Goal: Task Accomplishment & Management: Use online tool/utility

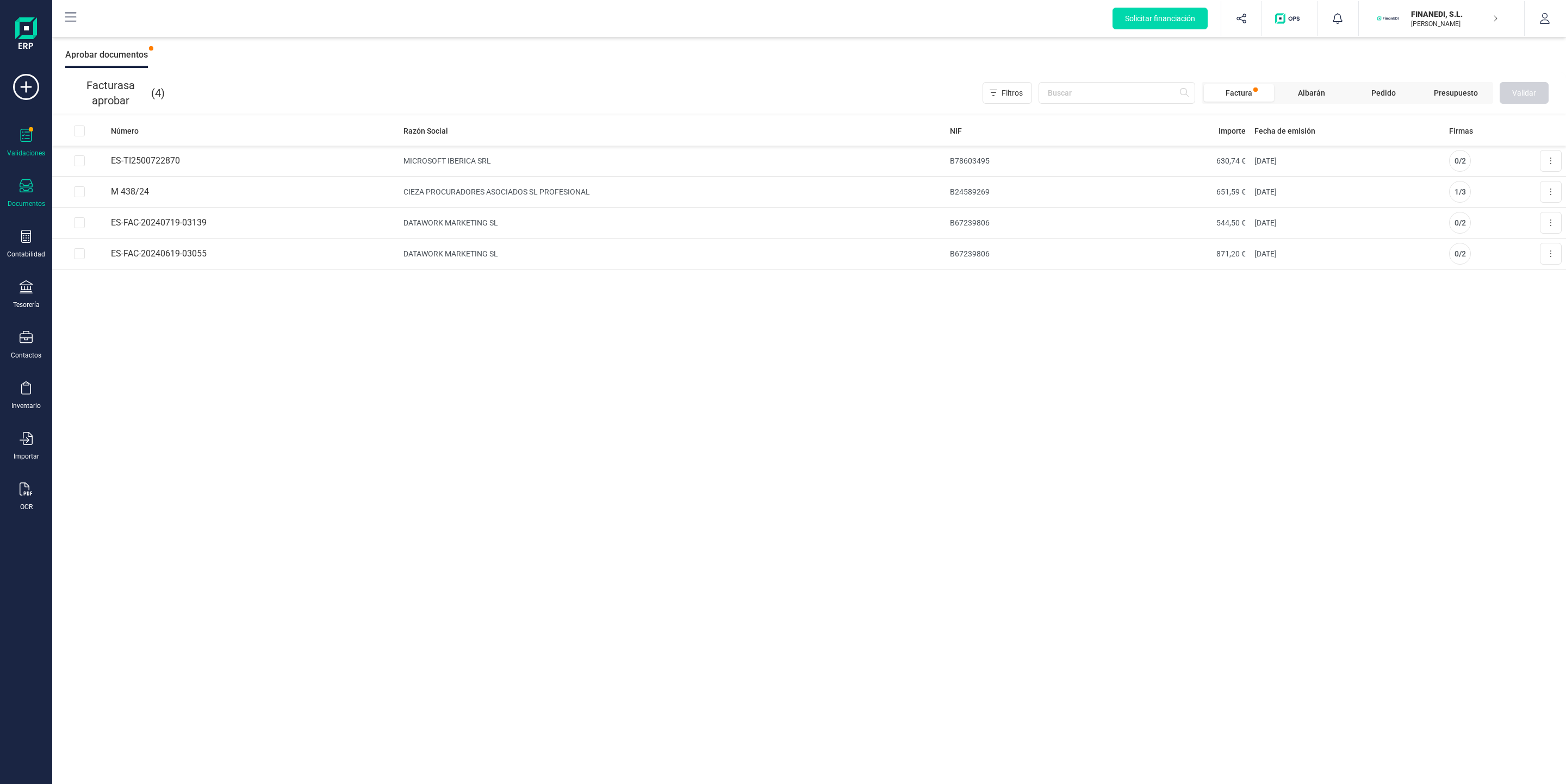
click at [18, 201] on div "Documentos" at bounding box center [26, 204] width 38 height 9
click at [30, 140] on icon at bounding box center [25, 135] width 13 height 13
click at [315, 262] on td "ES-FAC-20240619-03055" at bounding box center [252, 255] width 292 height 31
click at [30, 92] on icon at bounding box center [26, 87] width 26 height 26
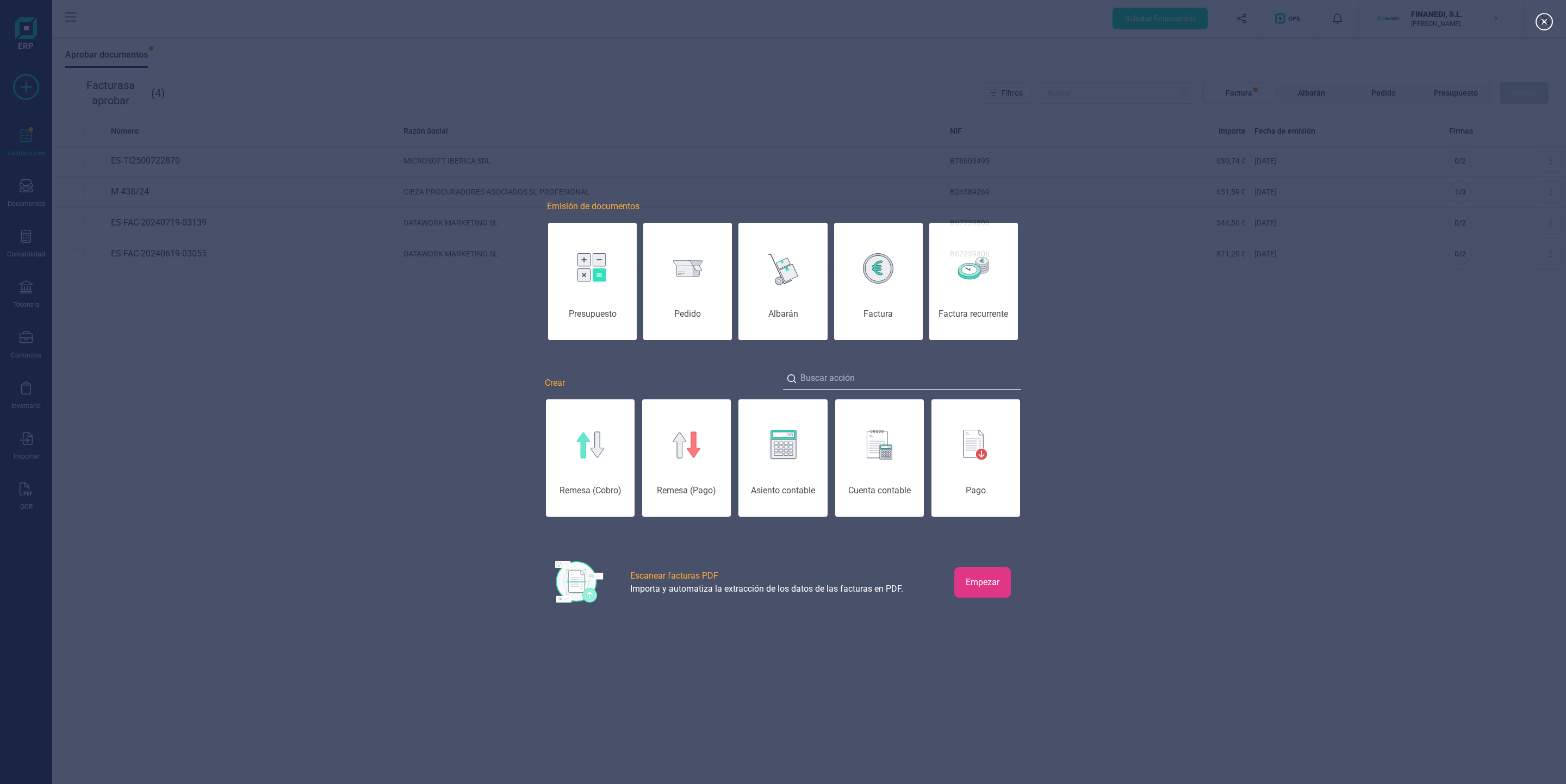
scroll to position [0, 54]
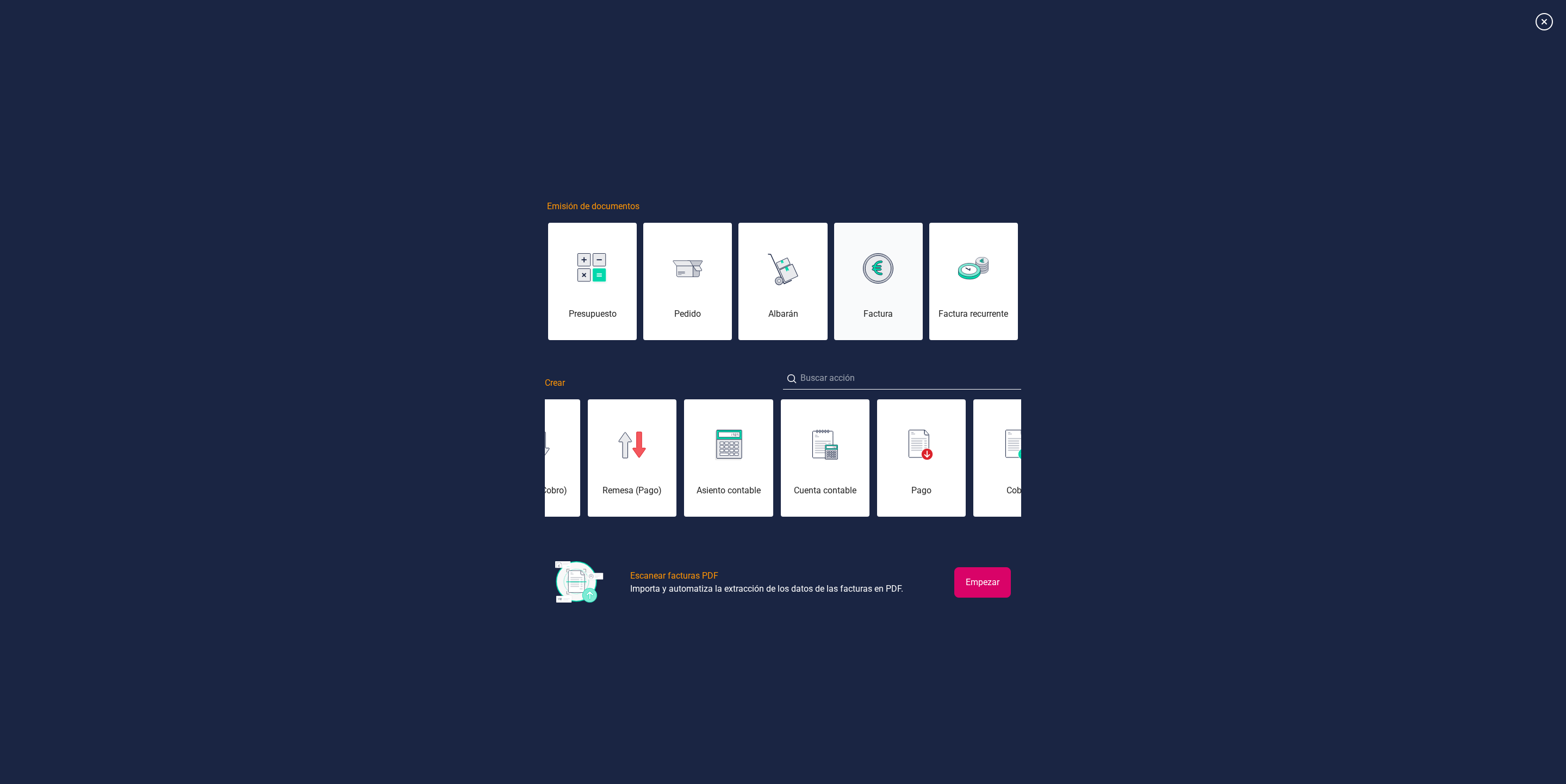
click at [872, 288] on div "Factura" at bounding box center [879, 288] width 89 height 65
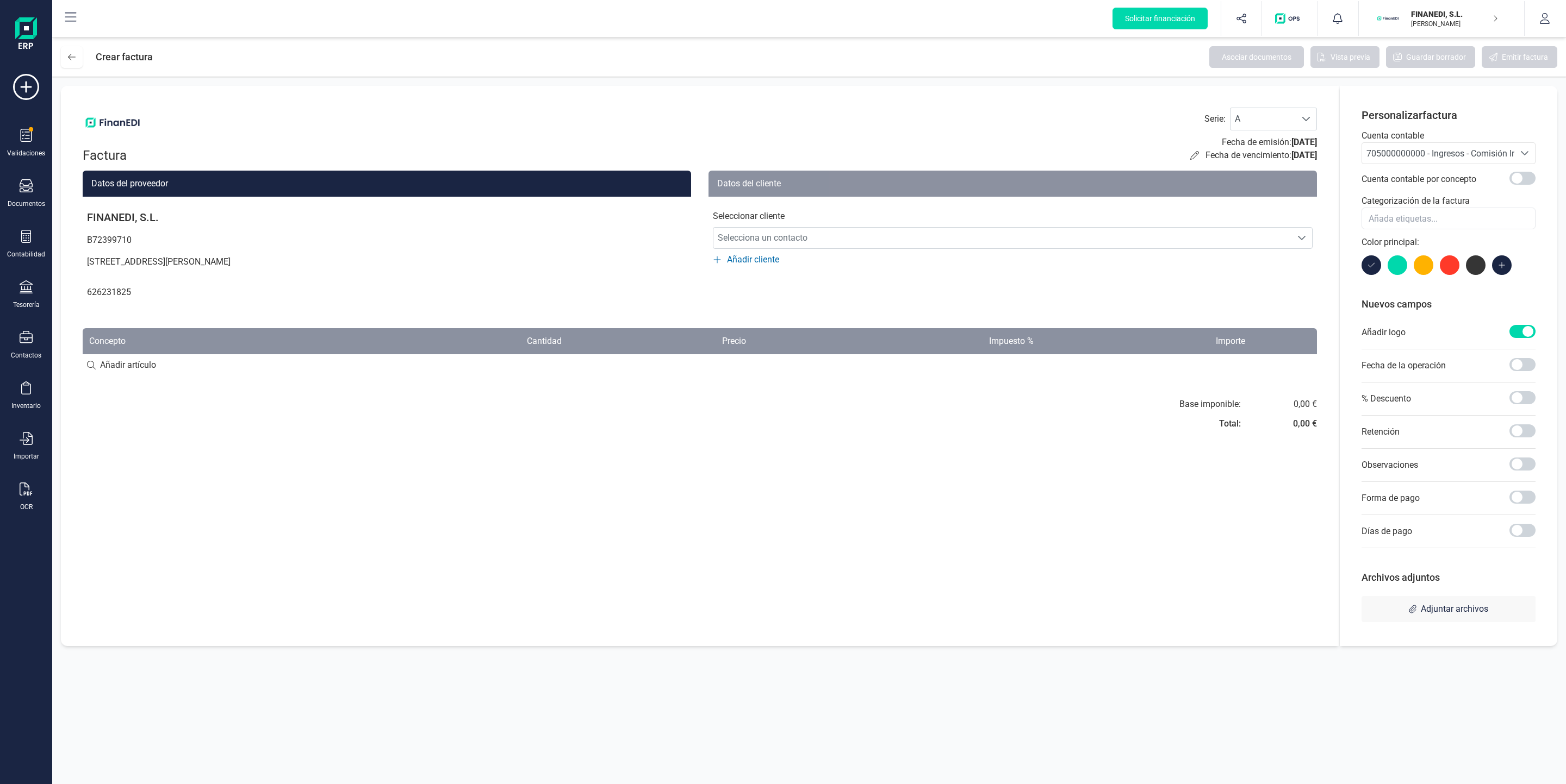
click at [905, 250] on div "Seleccionar cliente Selecciona un contacto Selecciona un contacto Añadir cliente" at bounding box center [1013, 232] width 609 height 70
click at [868, 234] on span "Selecciona un contacto" at bounding box center [1002, 238] width 578 height 22
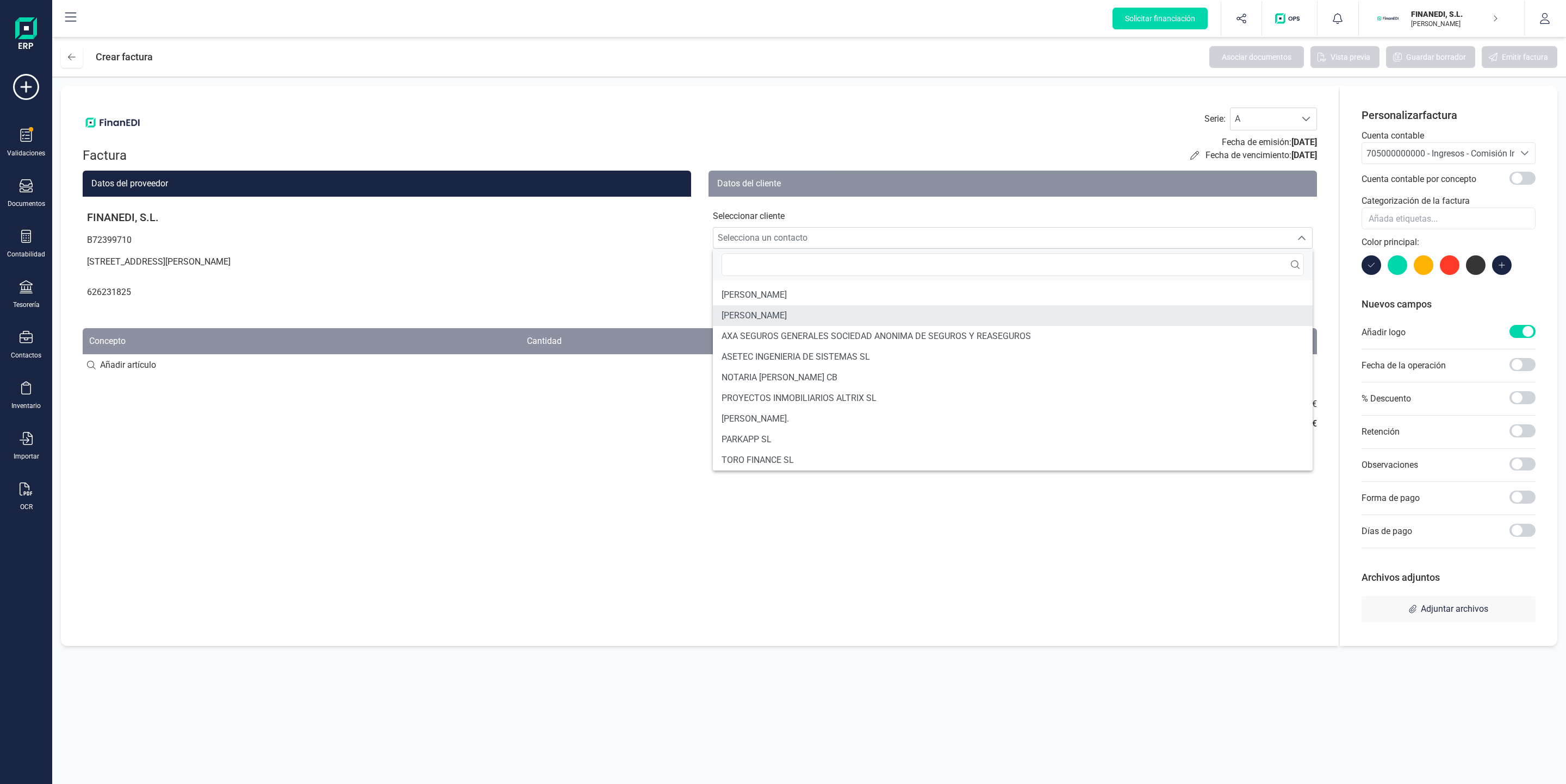
click at [832, 323] on li "[PERSON_NAME]" at bounding box center [1013, 316] width 600 height 21
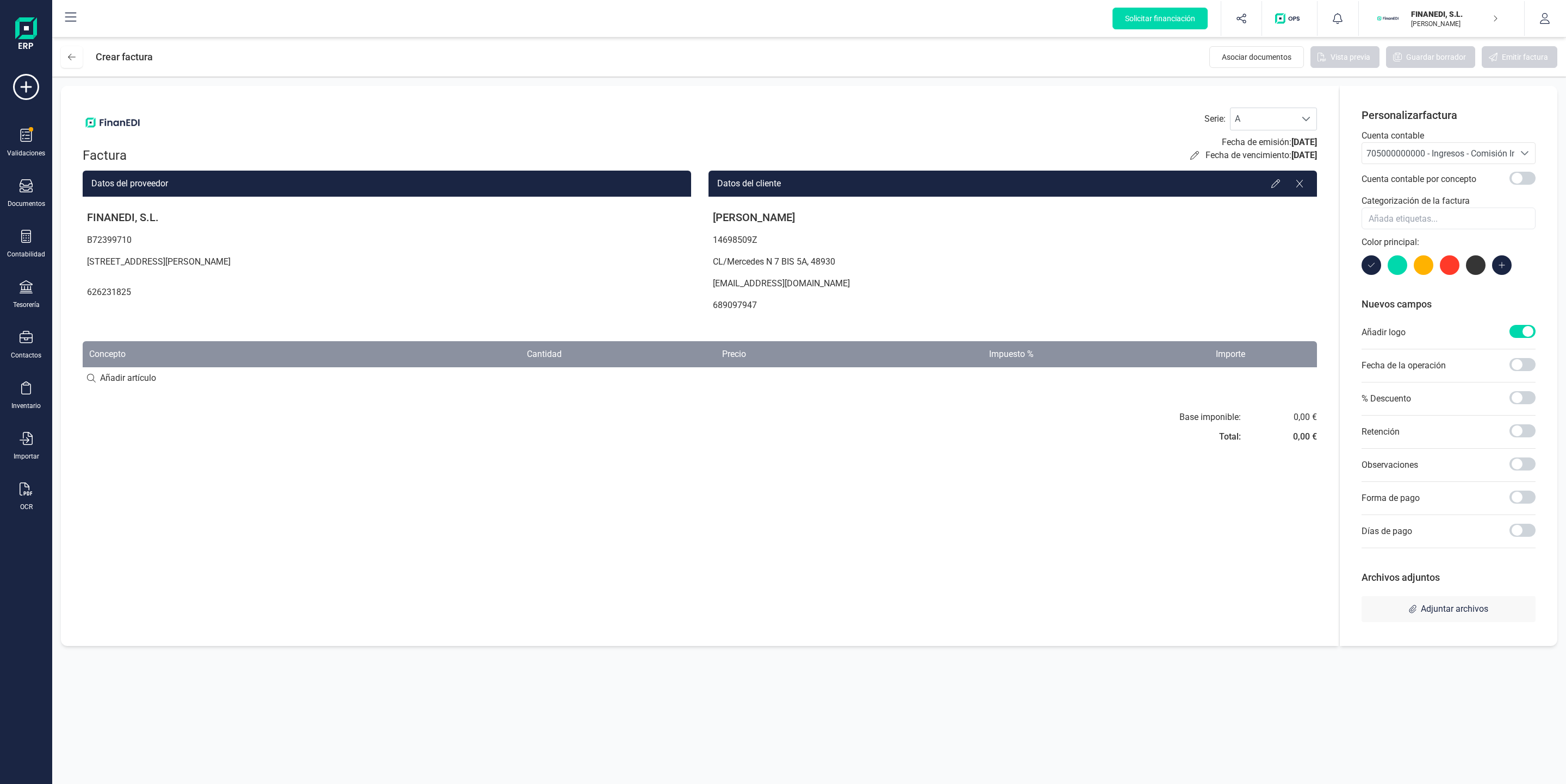
click at [189, 382] on input at bounding box center [700, 378] width 1234 height 22
click at [139, 378] on input at bounding box center [700, 378] width 1234 height 22
type input "a"
click at [139, 378] on div "+ Añadir artículo : a" at bounding box center [700, 378] width 1234 height 23
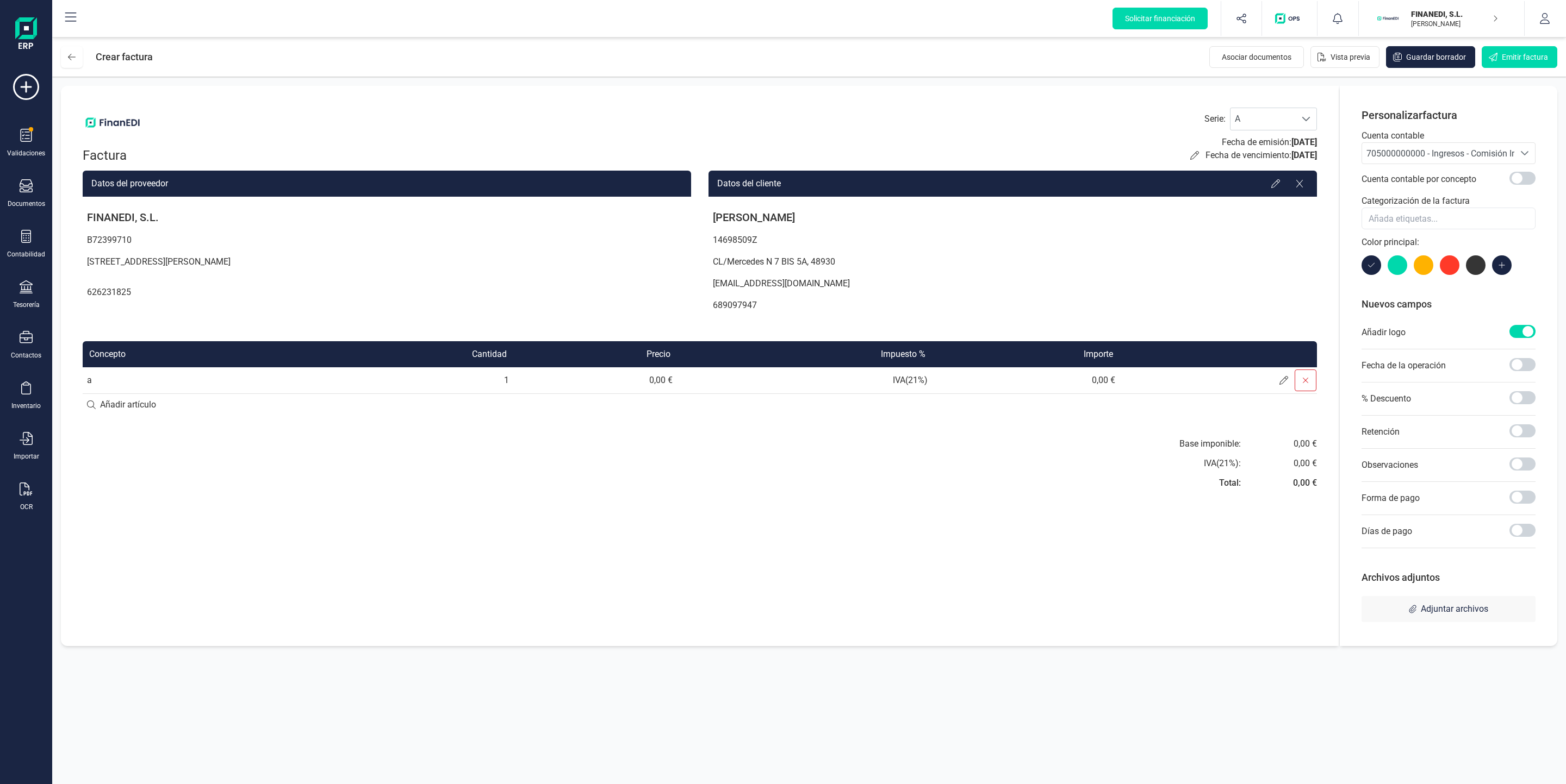
click at [1306, 382] on icon at bounding box center [1306, 380] width 9 height 9
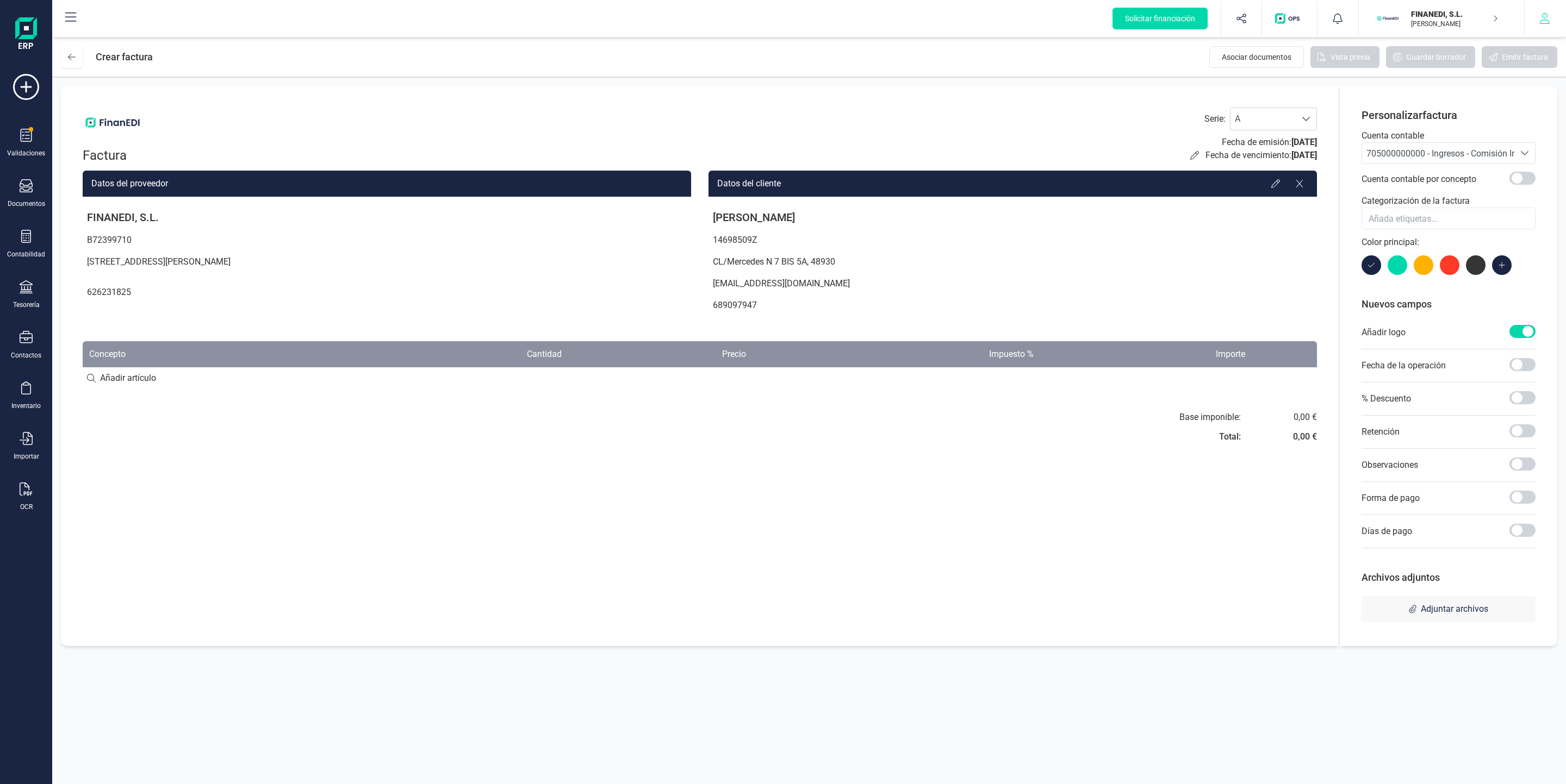
click at [1555, 17] on button "button" at bounding box center [1545, 18] width 41 height 35
click at [1056, 530] on div "Factura Serie : A A Fecha de emisión: [DATE] Fecha de vencimiento: [DATE] Datos…" at bounding box center [700, 365] width 1278 height 561
click at [1542, 17] on icon "button" at bounding box center [1545, 18] width 10 height 10
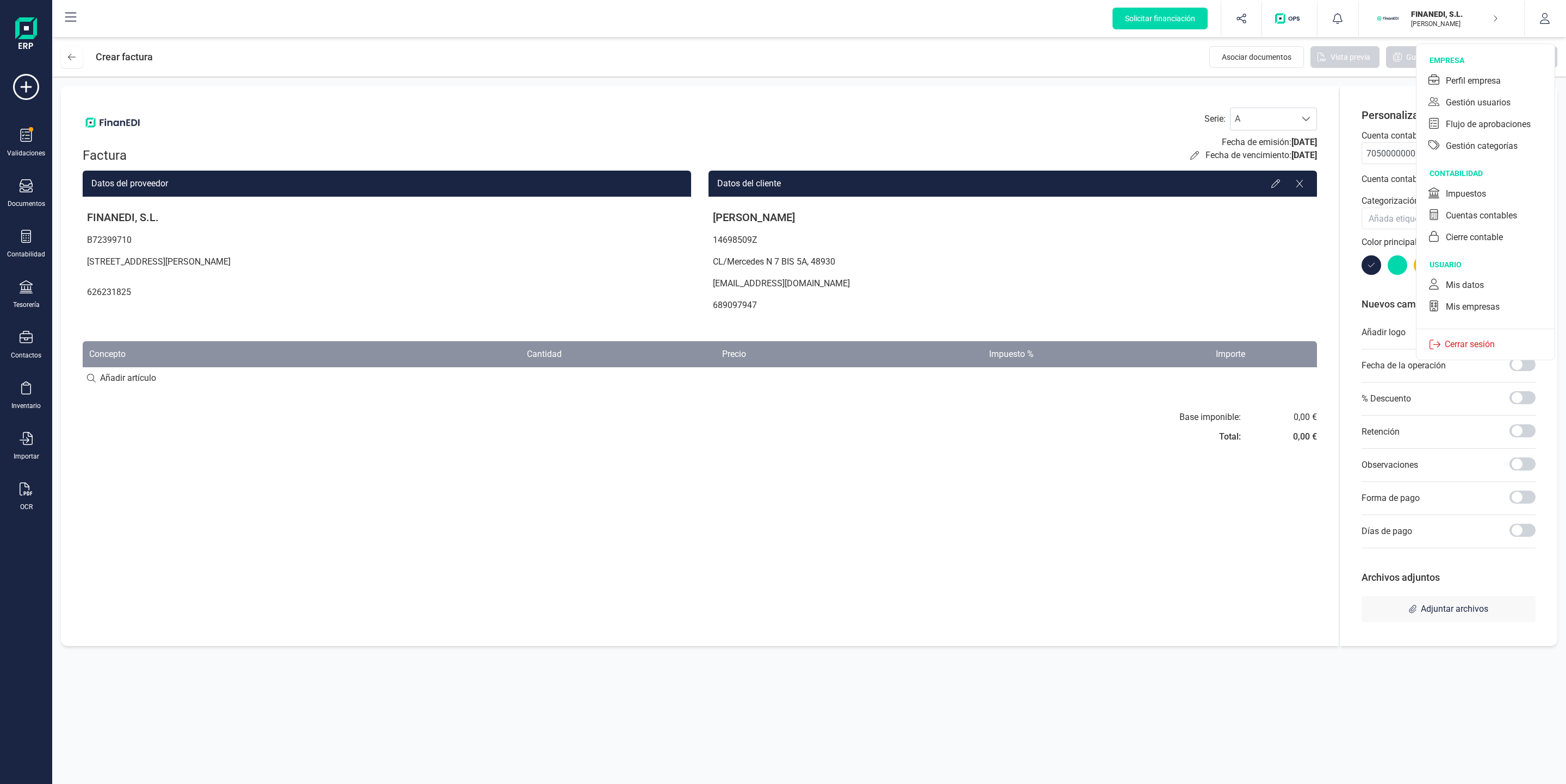
click at [790, 569] on div "Factura Serie : A A Fecha de emisión: [DATE] Fecha de vencimiento: [DATE] Datos…" at bounding box center [700, 365] width 1278 height 561
